Goal: Find specific page/section: Find specific page/section

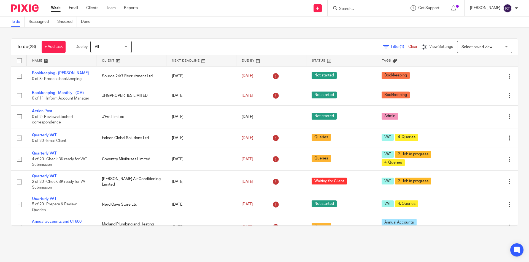
click at [358, 7] on input "Search" at bounding box center [363, 9] width 50 height 5
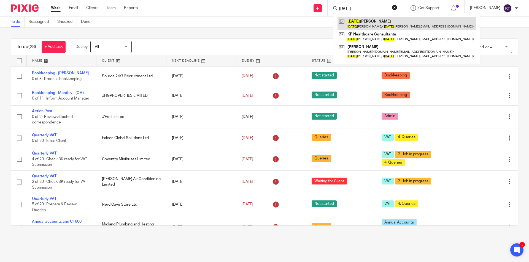
type input "[DATE]"
click at [374, 23] on link at bounding box center [406, 23] width 138 height 13
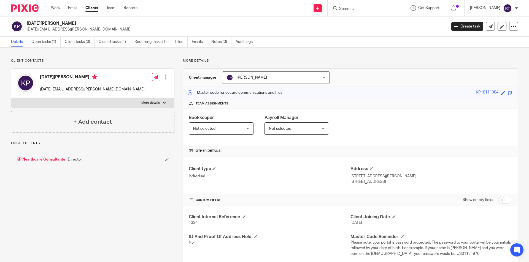
click at [153, 101] on p "More details" at bounding box center [150, 103] width 18 height 4
click at [11, 98] on input "More details" at bounding box center [11, 98] width 0 height 0
checkbox input "true"
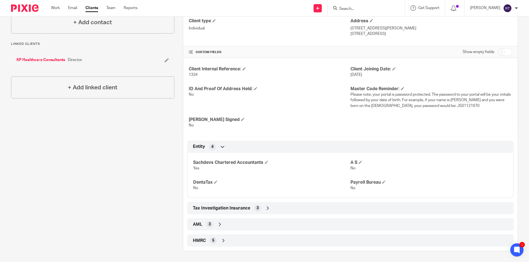
scroll to position [10, 0]
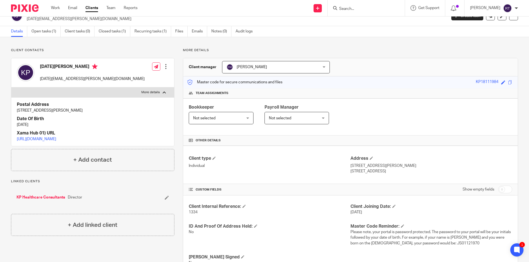
click at [62, 251] on div "Client contacts [DATE][PERSON_NAME] [DATE][EMAIL_ADDRESS][PERSON_NAME][DOMAIN_N…" at bounding box center [88, 218] width 172 height 341
click at [0, 199] on div "Client contacts Kartik Patel kartik.b.patel@gmail.com Edit contact Create clien…" at bounding box center [264, 218] width 529 height 363
click at [412, 57] on div "More details Client manager Chetna Mistry Chetna Mistry Aaron Shinu Accounts Te…" at bounding box center [345, 218] width 343 height 341
